Goal: Find specific page/section

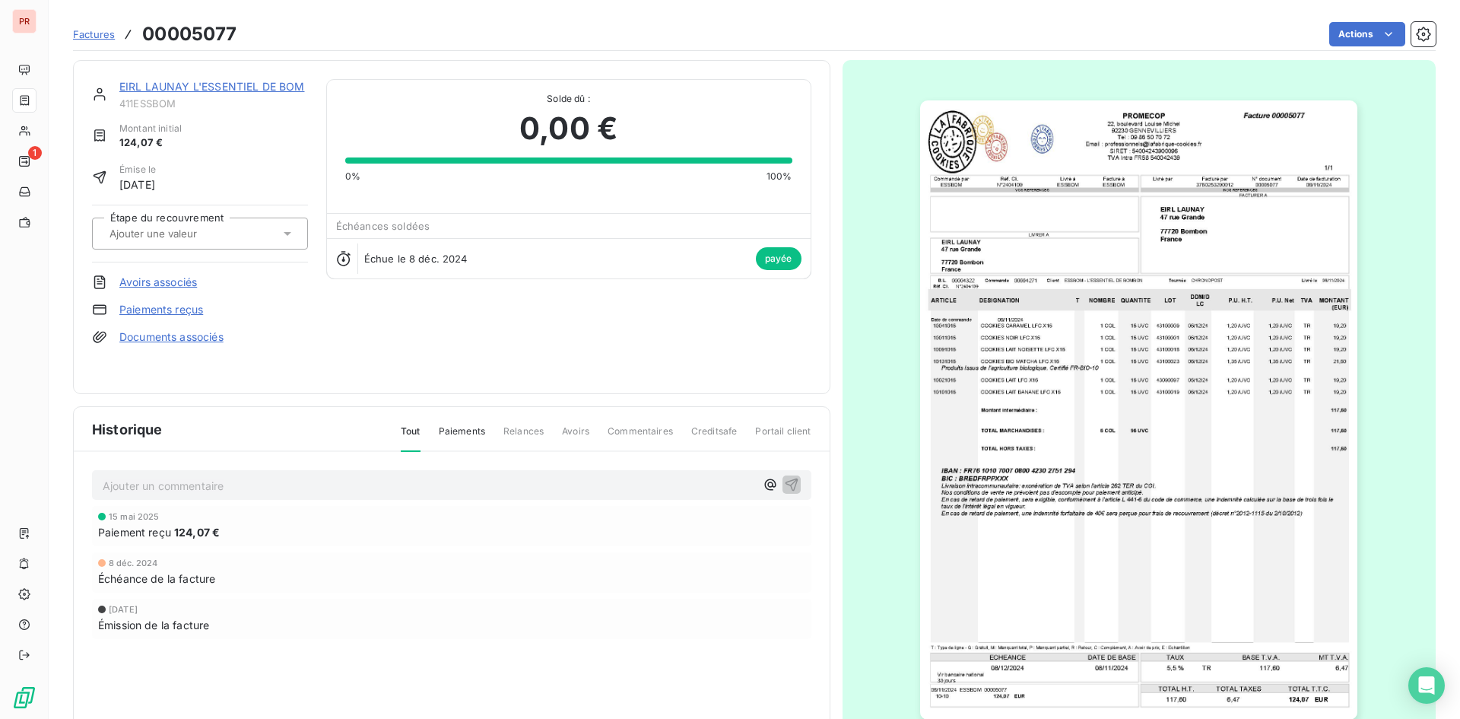
scroll to position [65, 0]
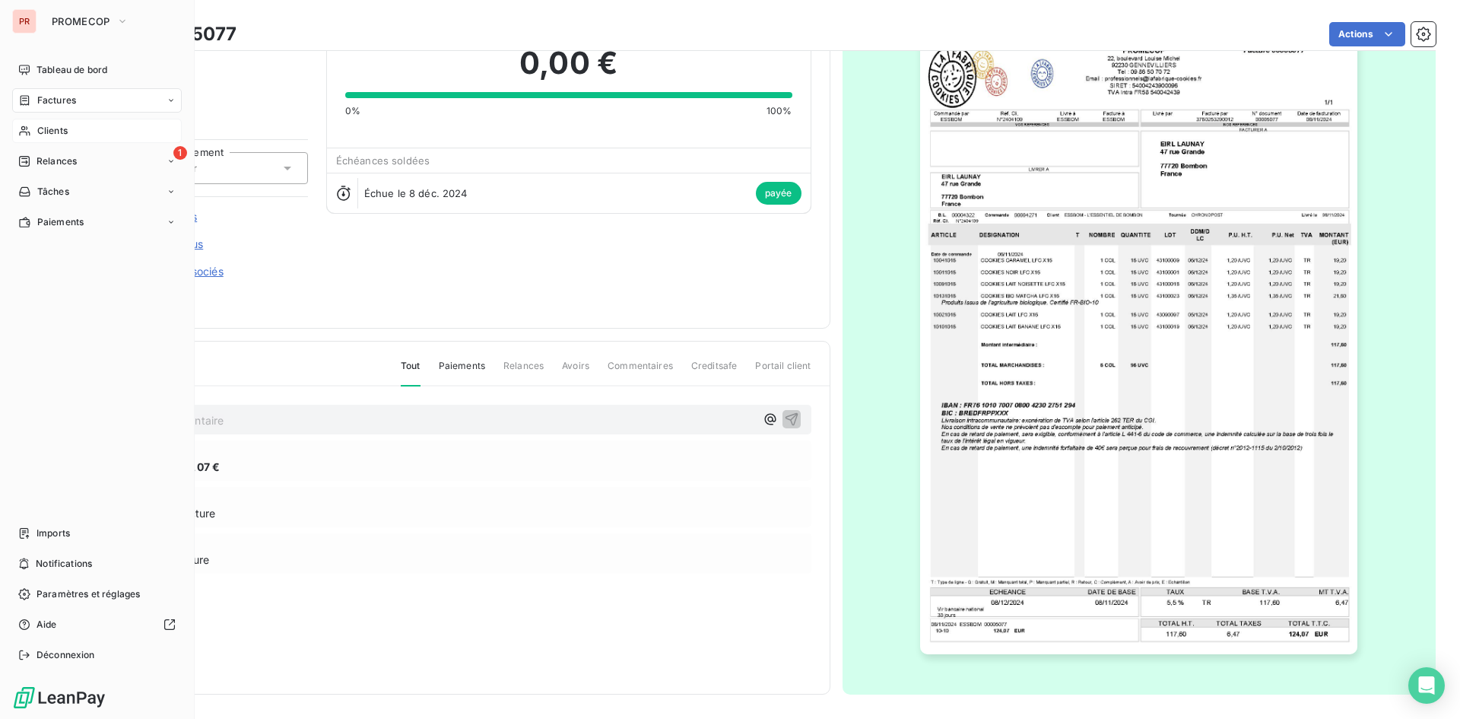
click at [42, 130] on span "Clients" at bounding box center [52, 131] width 30 height 14
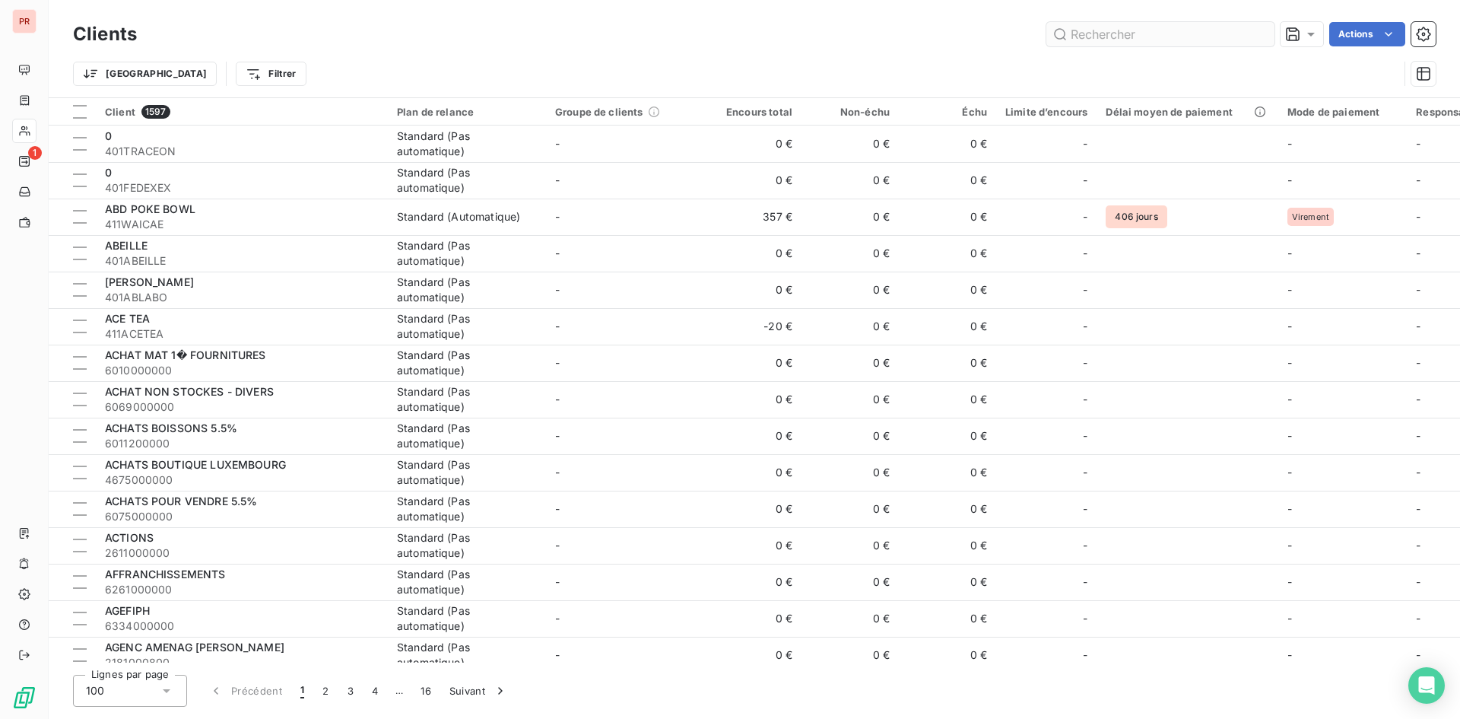
click at [1101, 31] on input "text" at bounding box center [1160, 34] width 228 height 24
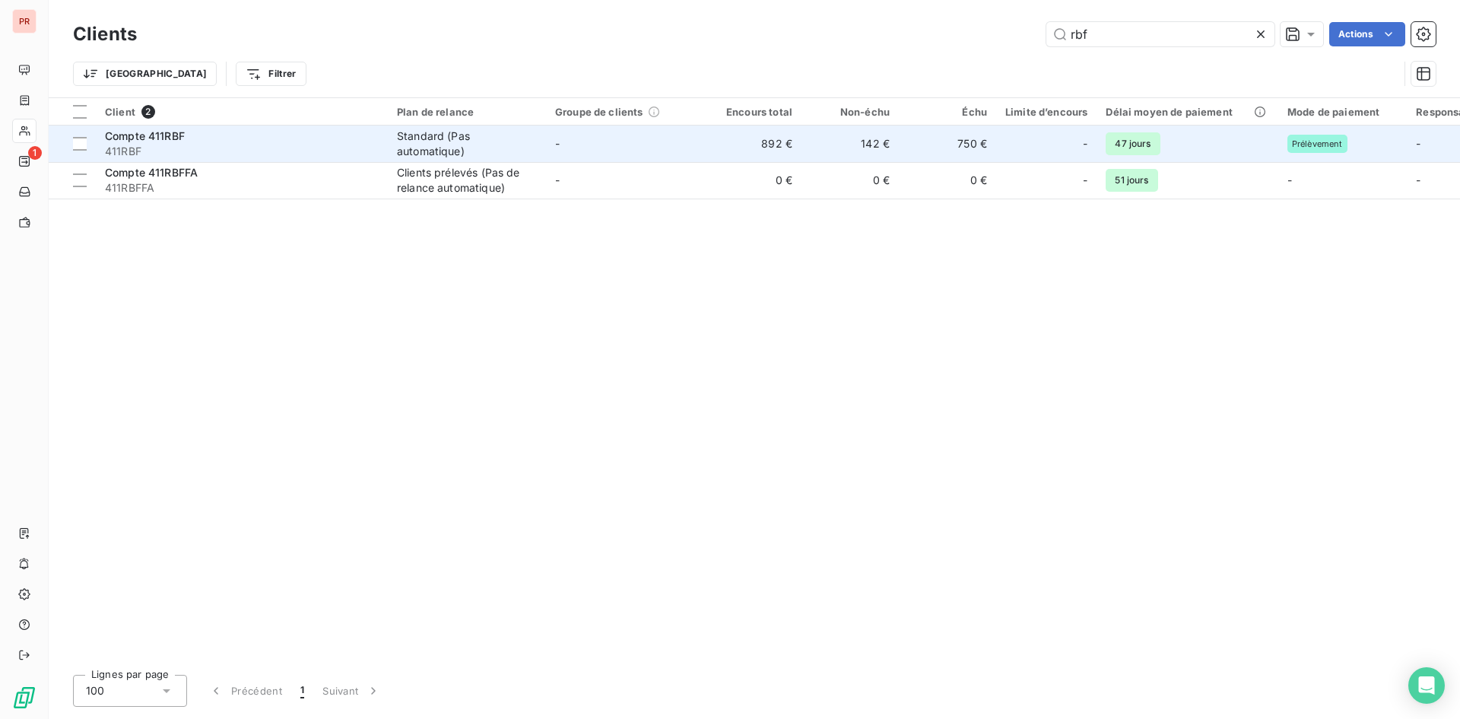
type input "rbf"
click at [239, 144] on span "411RBF" at bounding box center [242, 151] width 274 height 15
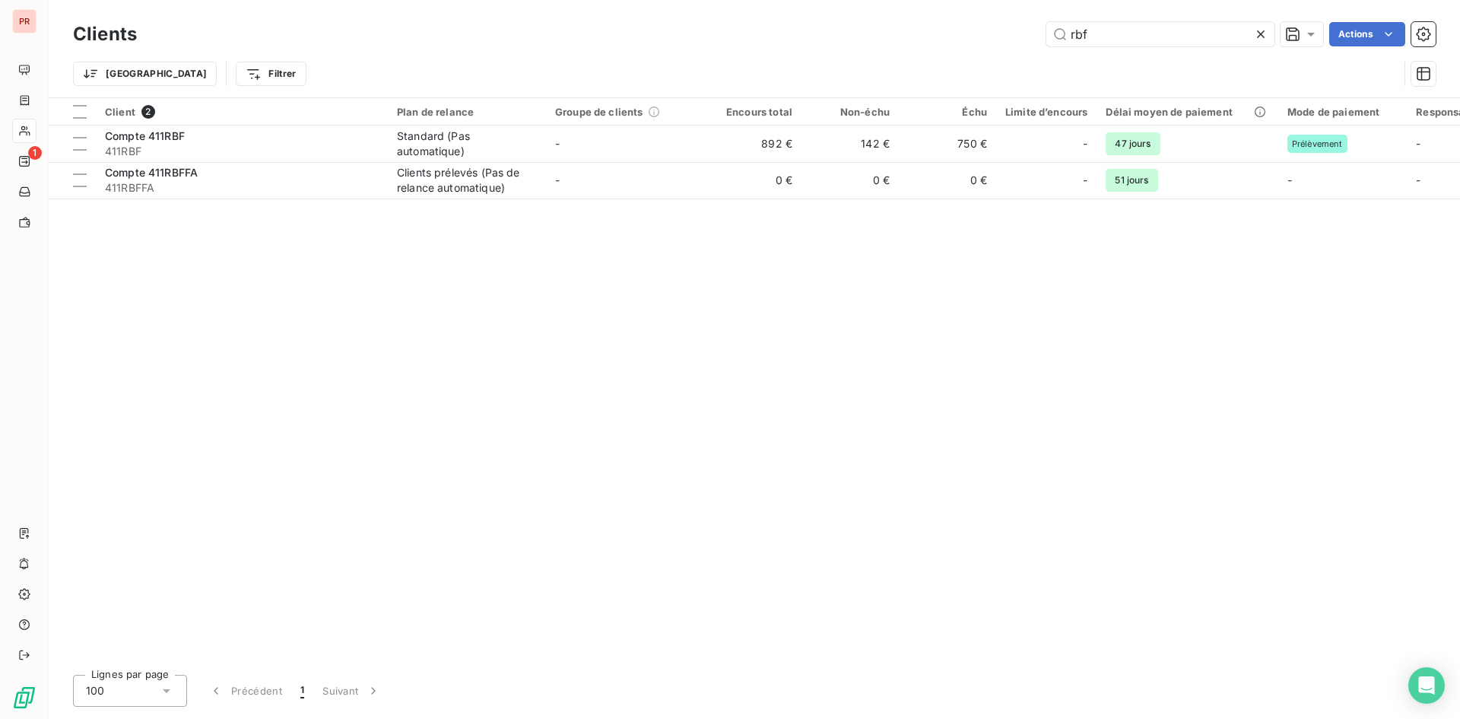
drag, startPoint x: 1104, startPoint y: 31, endPoint x: 1007, endPoint y: 43, distance: 97.2
click at [1007, 43] on div "rbf Actions" at bounding box center [795, 34] width 1280 height 24
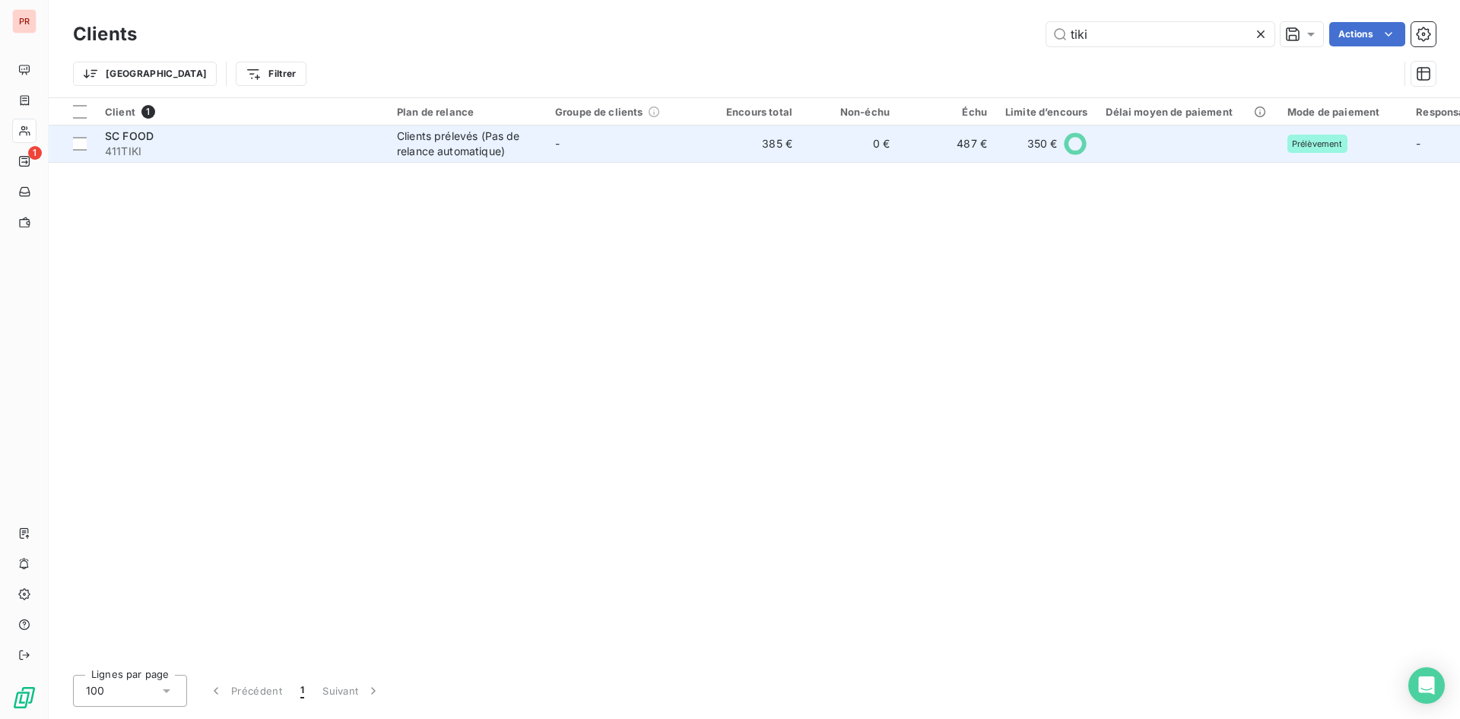
type input "tiki"
click at [266, 140] on div "SC FOOD" at bounding box center [242, 135] width 274 height 15
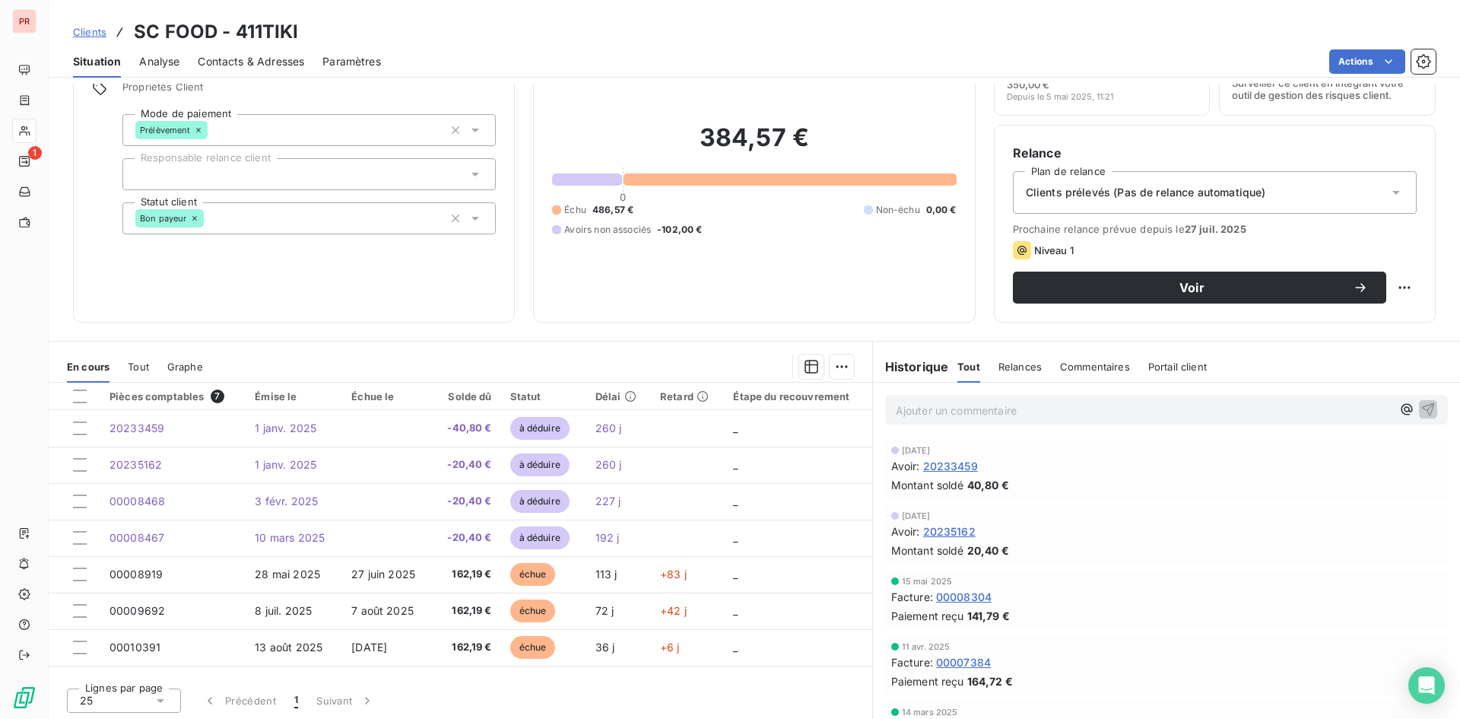
scroll to position [77, 0]
